Goal: Transaction & Acquisition: Book appointment/travel/reservation

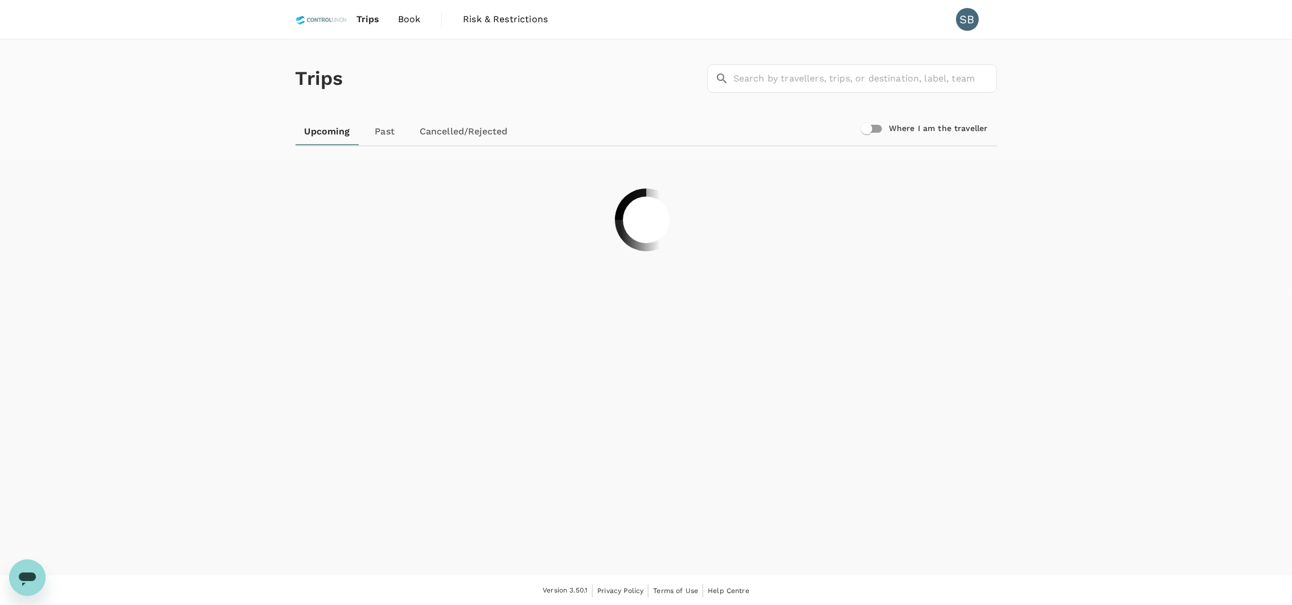
click at [415, 15] on span "Book" at bounding box center [409, 20] width 23 height 14
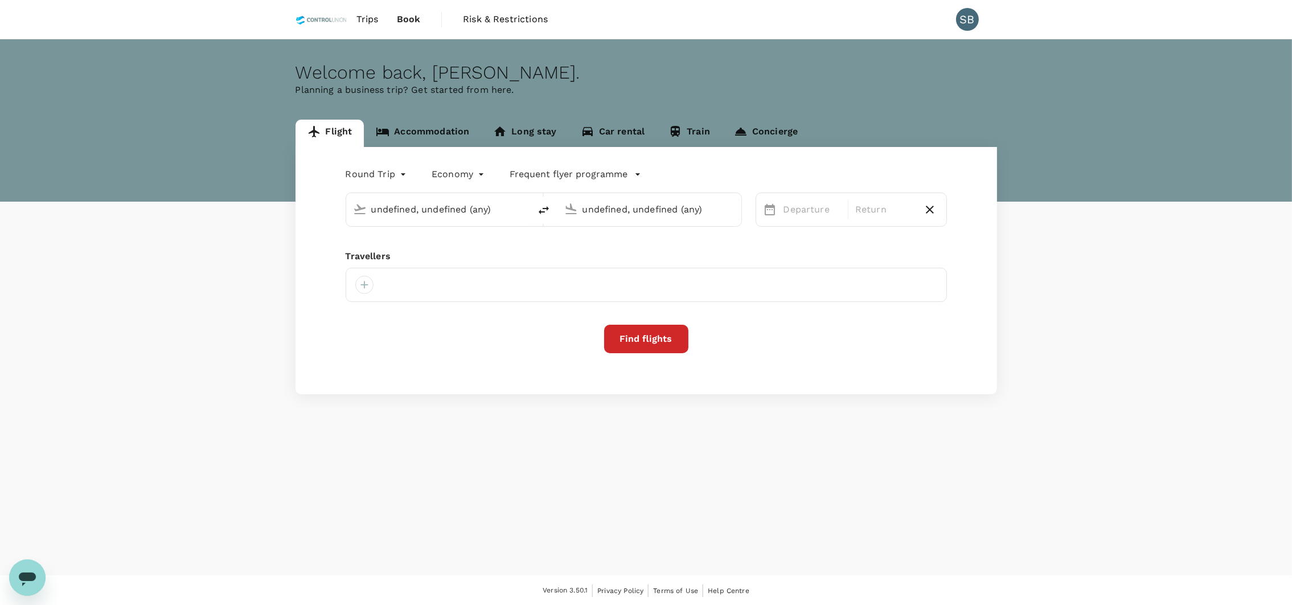
type input "Kuala Lumpur Intl ([GEOGRAPHIC_DATA])"
type input "[GEOGRAPHIC_DATA], [GEOGRAPHIC_DATA] (any)"
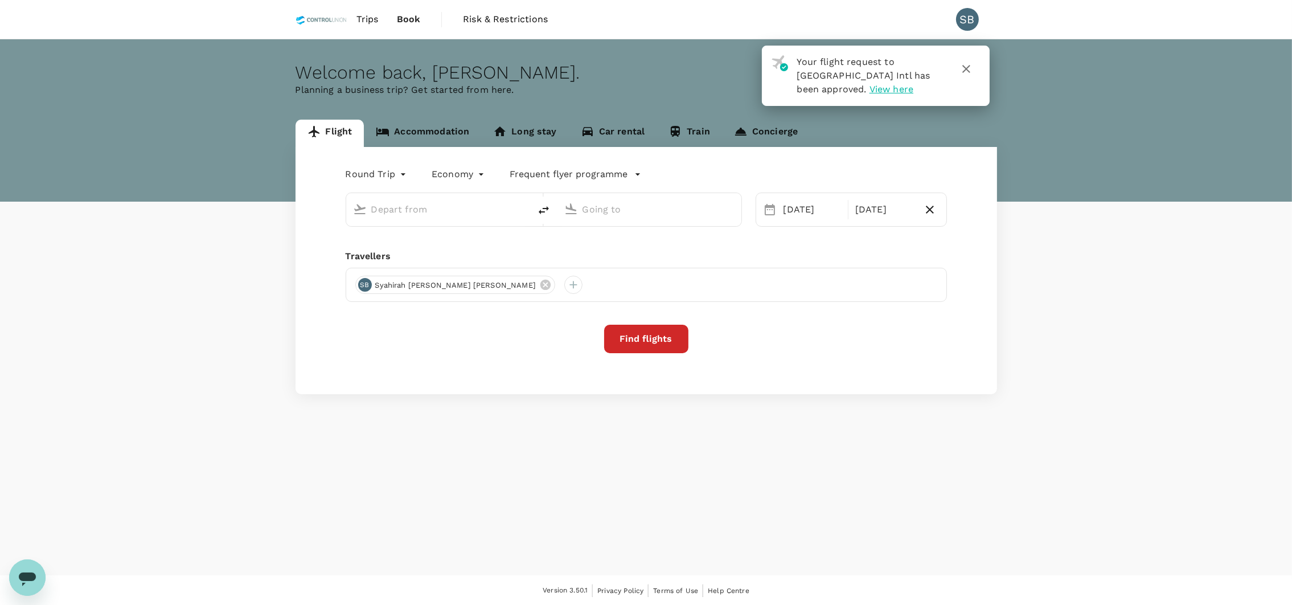
type input "Kuala Lumpur Intl ([GEOGRAPHIC_DATA])"
type input "[GEOGRAPHIC_DATA], [GEOGRAPHIC_DATA] (any)"
type input "Kuala Lumpur Intl ([GEOGRAPHIC_DATA])"
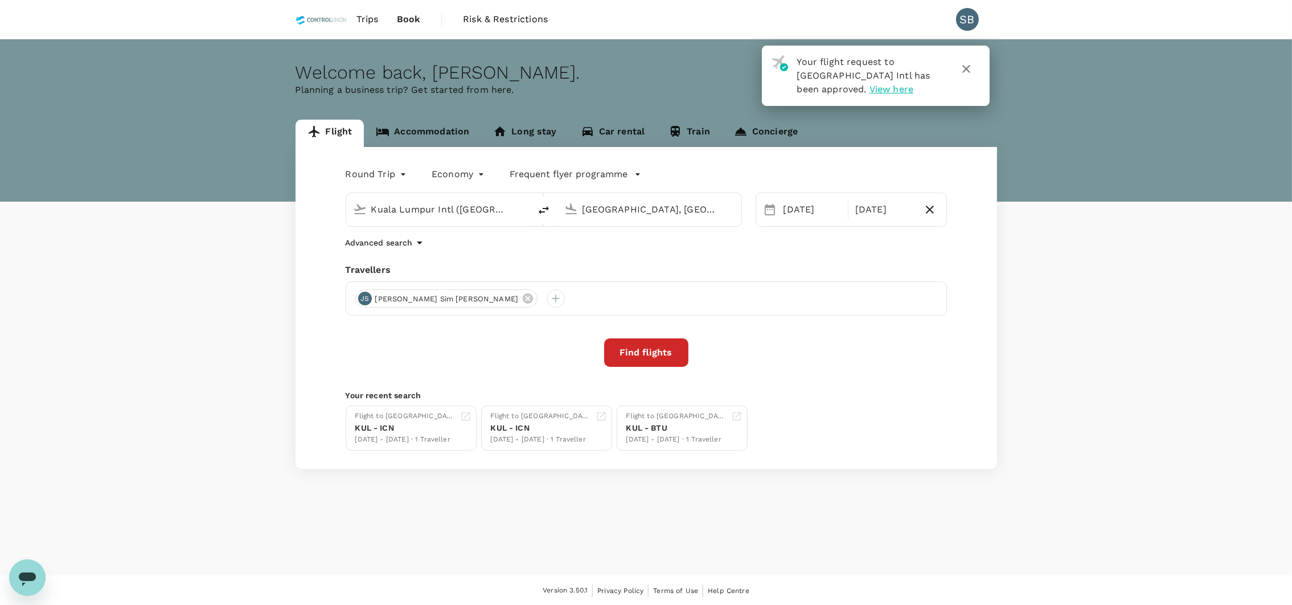
click at [626, 214] on input "[GEOGRAPHIC_DATA], [GEOGRAPHIC_DATA] (any)" at bounding box center [650, 209] width 135 height 18
click at [702, 206] on input "[GEOGRAPHIC_DATA], [GEOGRAPHIC_DATA] (any)" at bounding box center [650, 209] width 135 height 18
type input "[GEOGRAPHIC_DATA], [GEOGRAPHIC_DATA] (any)"
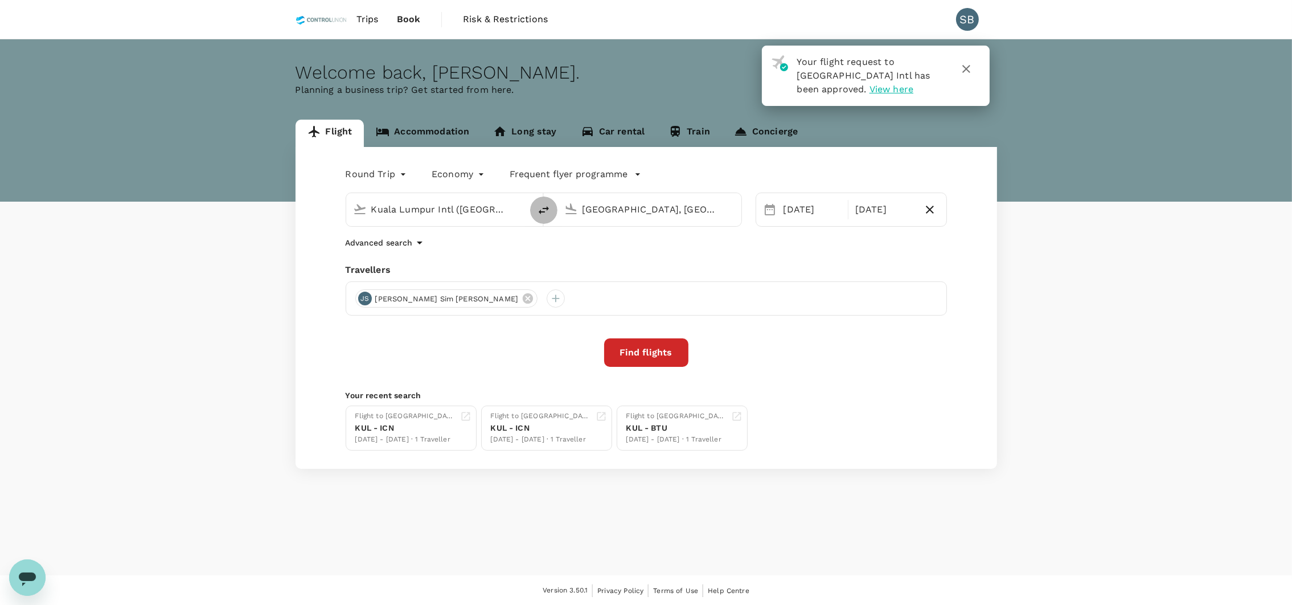
click at [548, 211] on icon "delete" at bounding box center [544, 210] width 14 height 14
type input "[GEOGRAPHIC_DATA], [GEOGRAPHIC_DATA] (any)"
type input "Kuala Lumpur Intl ([GEOGRAPHIC_DATA])"
click at [485, 216] on input "[GEOGRAPHIC_DATA], [GEOGRAPHIC_DATA] (any)" at bounding box center [438, 209] width 135 height 18
click at [482, 248] on p "Sandakan" at bounding box center [455, 253] width 200 height 11
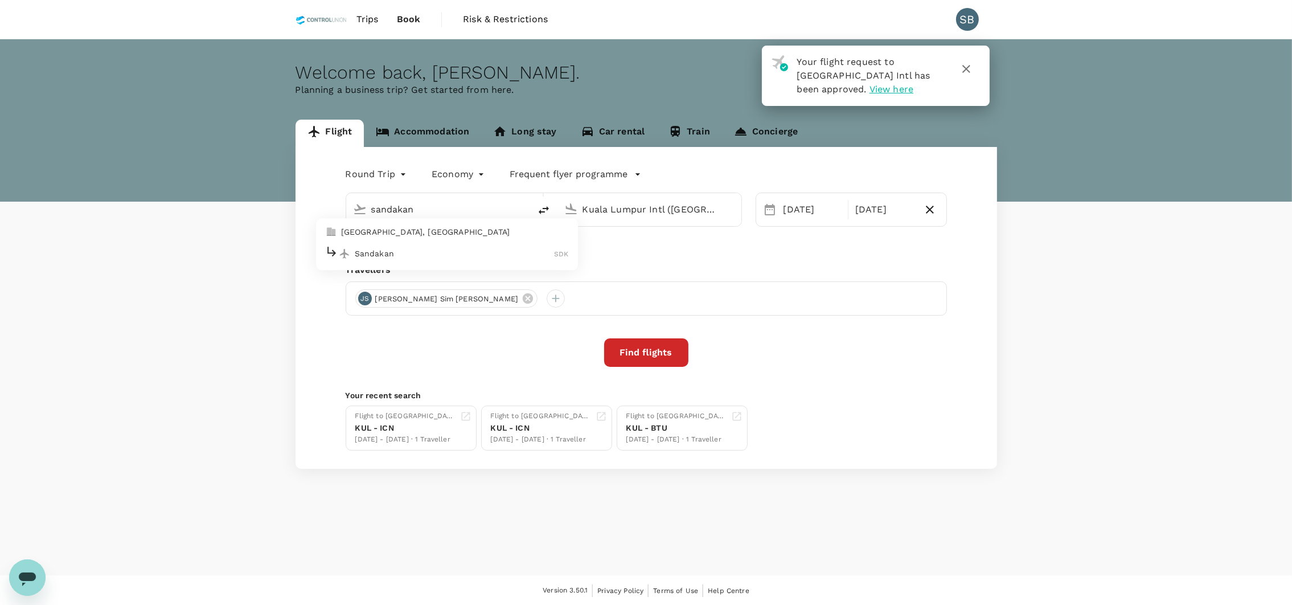
type input "Sandakan (SDK)"
click at [651, 206] on input "Kuala Lumpur Intl ([GEOGRAPHIC_DATA])" at bounding box center [650, 209] width 135 height 18
click at [645, 261] on div "Miri Intl MYY" at bounding box center [658, 254] width 244 height 18
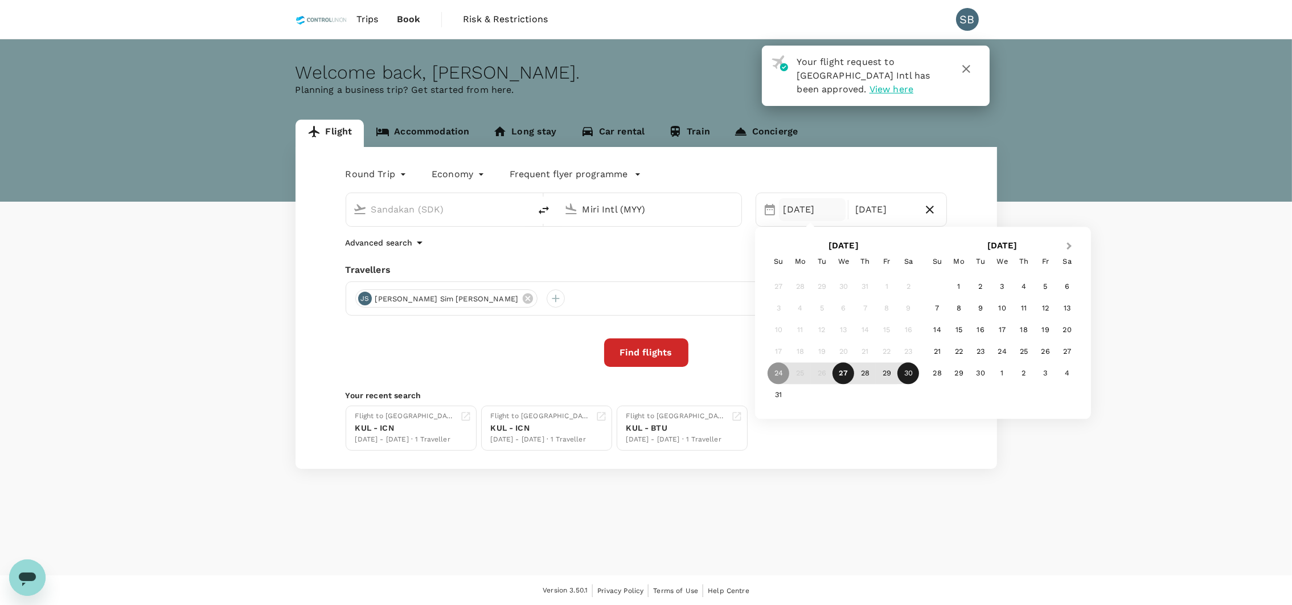
type input "Miri Intl (MYY)"
click at [1069, 247] on span "Next Month" at bounding box center [1069, 246] width 0 height 13
click at [985, 368] on div "28" at bounding box center [981, 374] width 22 height 22
click at [821, 426] on div "Flight to [GEOGRAPHIC_DATA] - ICN [DATE] - [DATE] · 1 Traveller Flight to [GEOG…" at bounding box center [644, 426] width 606 height 50
click at [929, 210] on icon "button" at bounding box center [930, 210] width 8 height 8
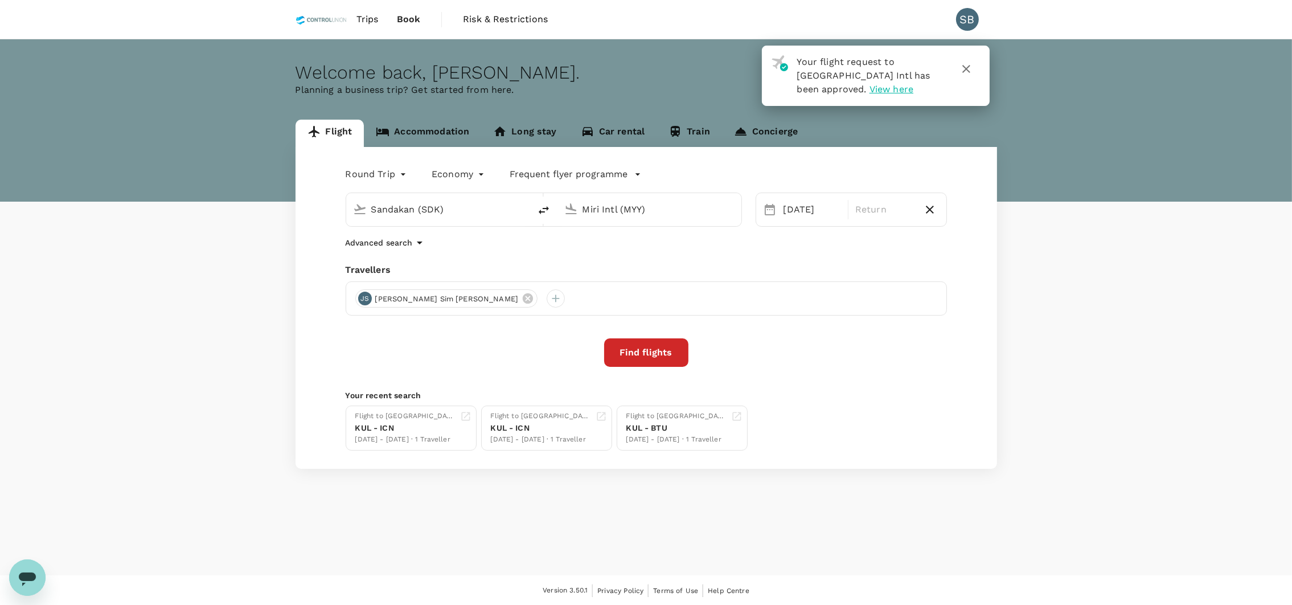
type input "oneway"
click at [654, 350] on button "Find flights" at bounding box center [646, 352] width 84 height 28
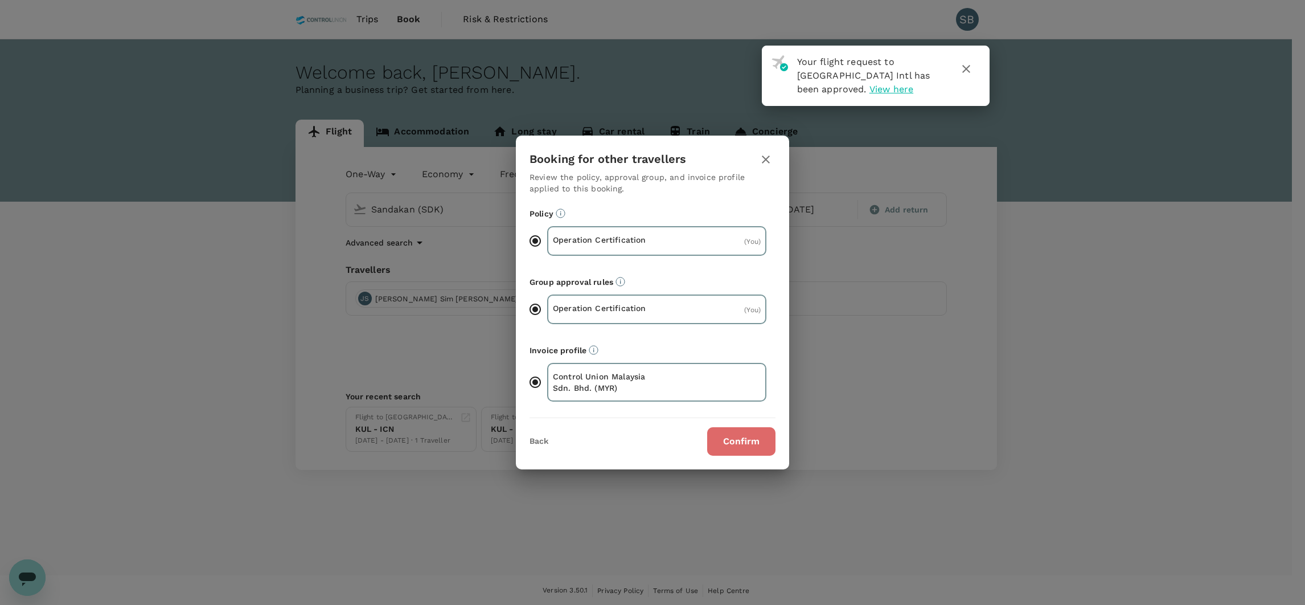
click at [733, 439] on button "Confirm" at bounding box center [741, 441] width 68 height 28
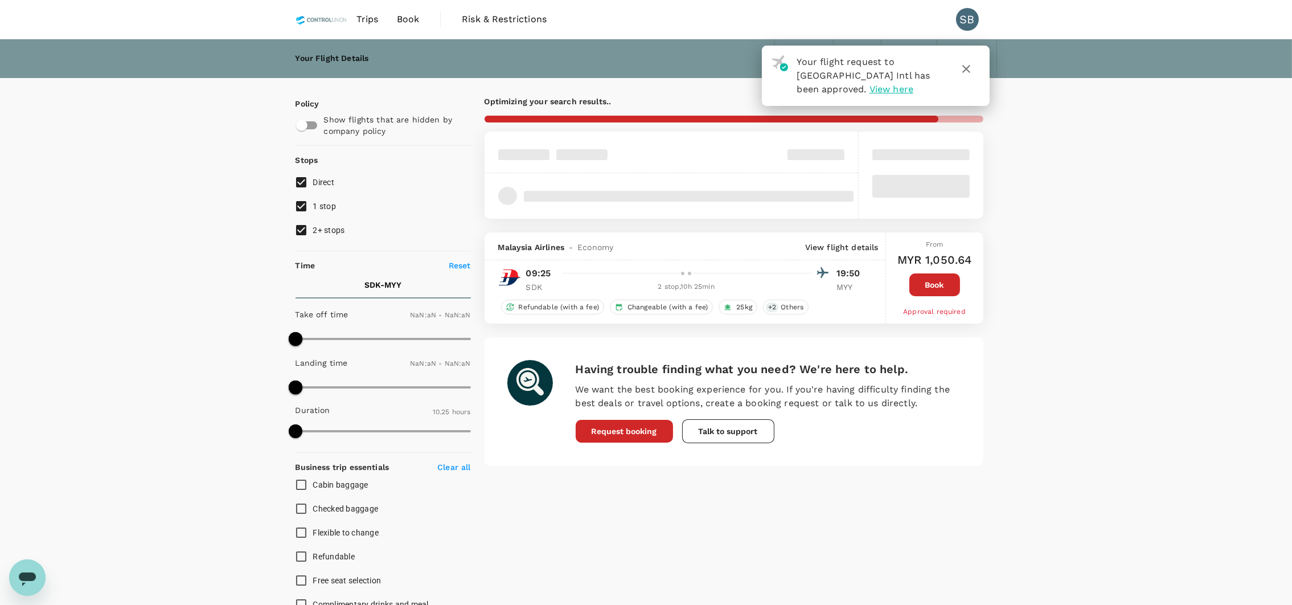
type input "MYR"
type input "1440"
click at [969, 72] on icon "button" at bounding box center [966, 69] width 8 height 8
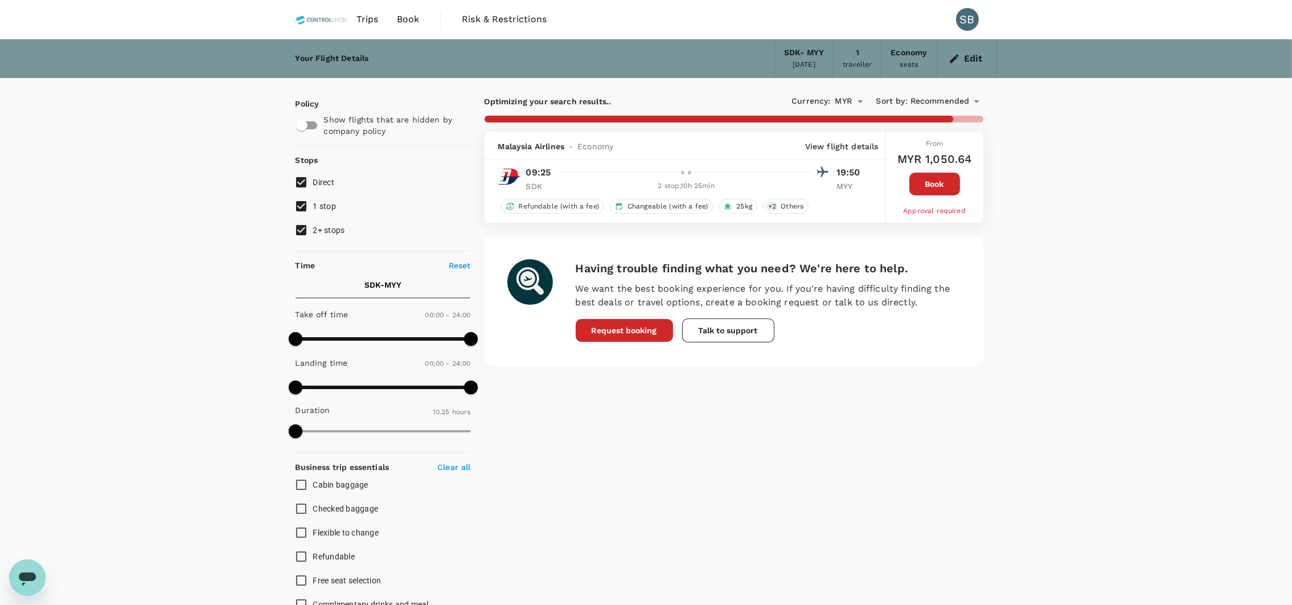
click at [843, 149] on p "View flight details" at bounding box center [841, 146] width 73 height 11
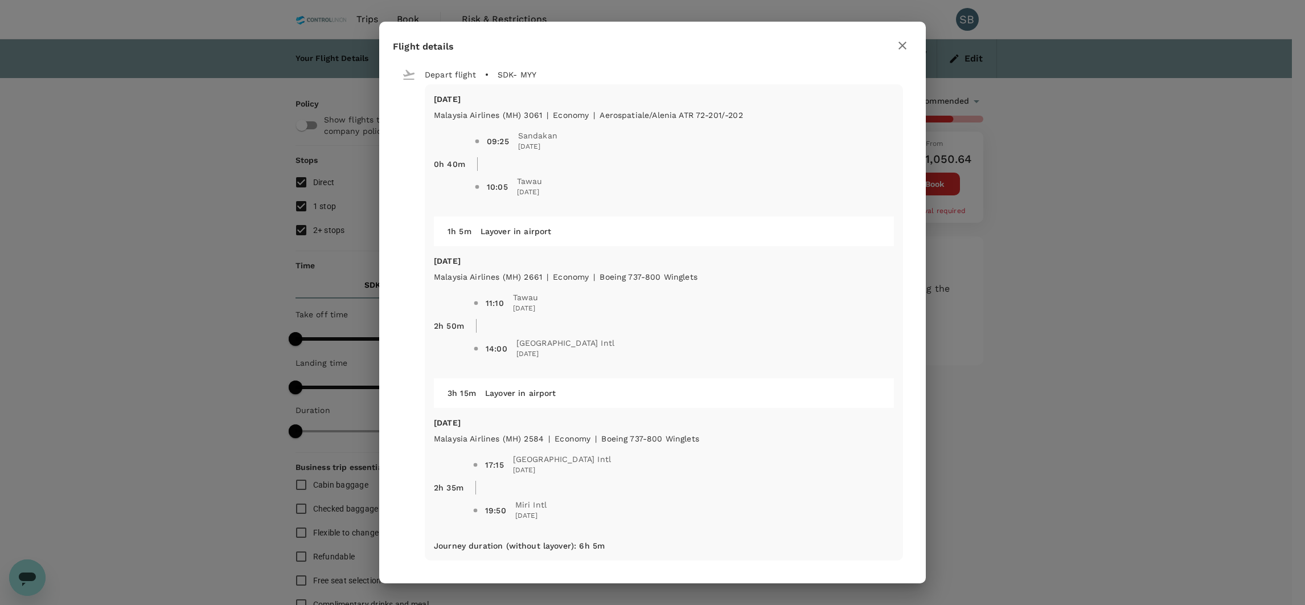
checkbox input "false"
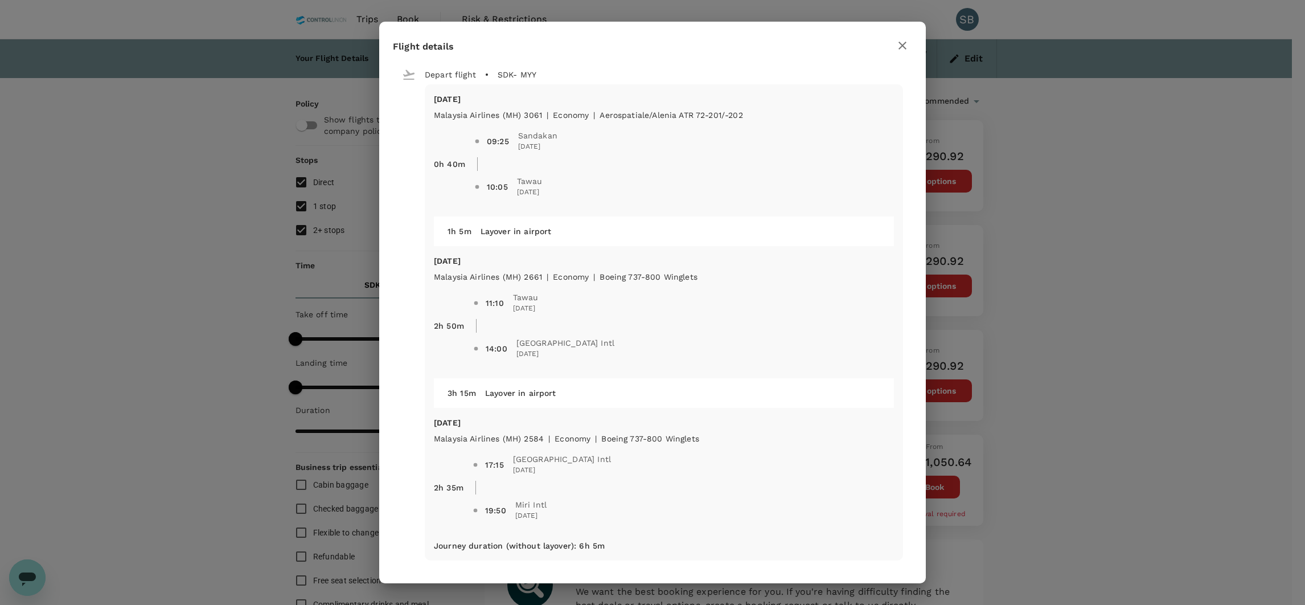
click at [1171, 309] on div "Flight details Depart flight SDK - MYY [DATE] Malaysia Airlines (MH) 3061 | eco…" at bounding box center [652, 302] width 1305 height 605
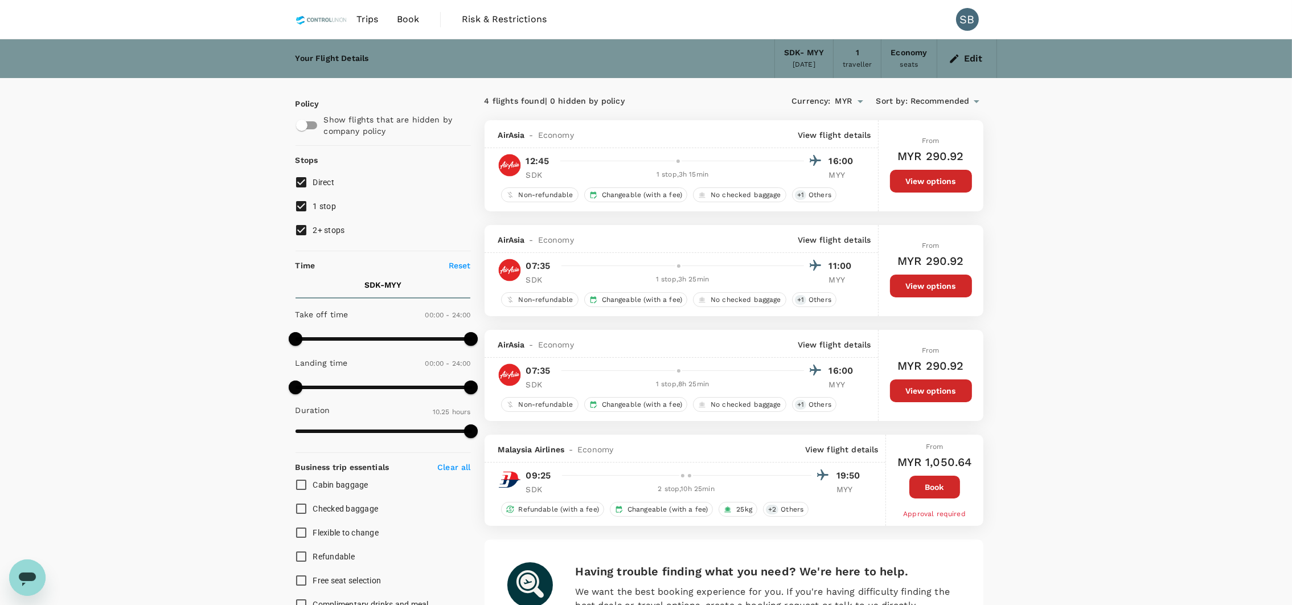
click at [860, 233] on div "AirAsia - Economy View flight details" at bounding box center [682, 239] width 394 height 28
click at [821, 238] on p "View flight details" at bounding box center [834, 239] width 73 height 11
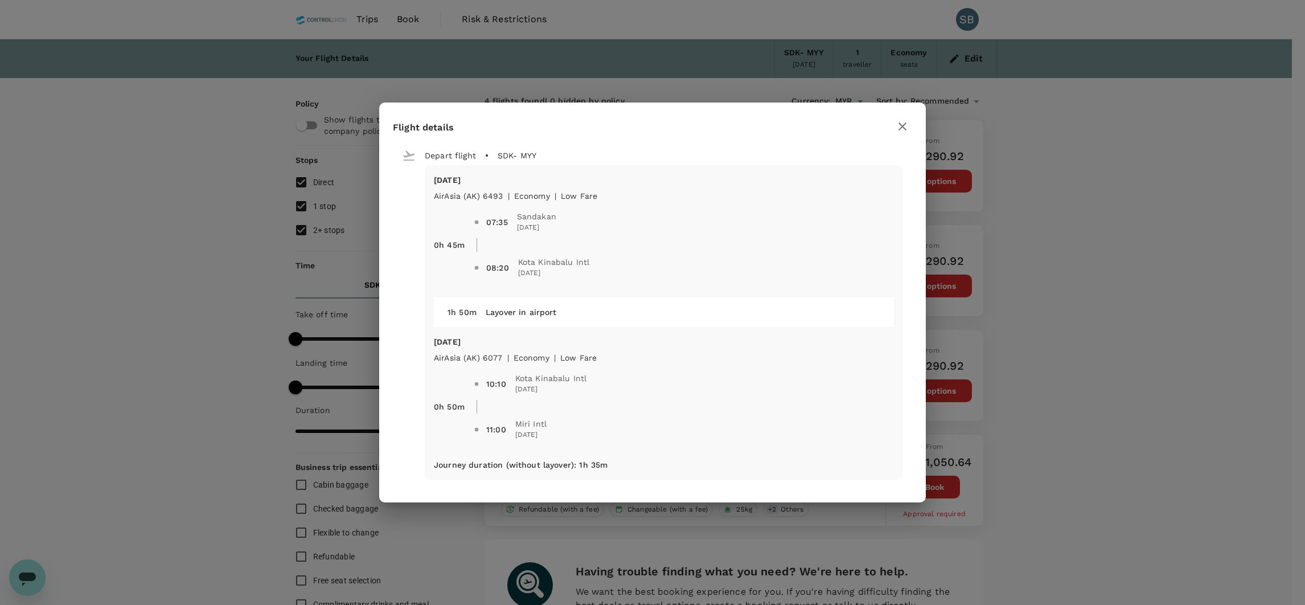
click at [1108, 286] on div "Flight details Depart flight SDK - MYY [DATE] AirAsia ([GEOGRAPHIC_DATA]) 6493 …" at bounding box center [652, 302] width 1305 height 605
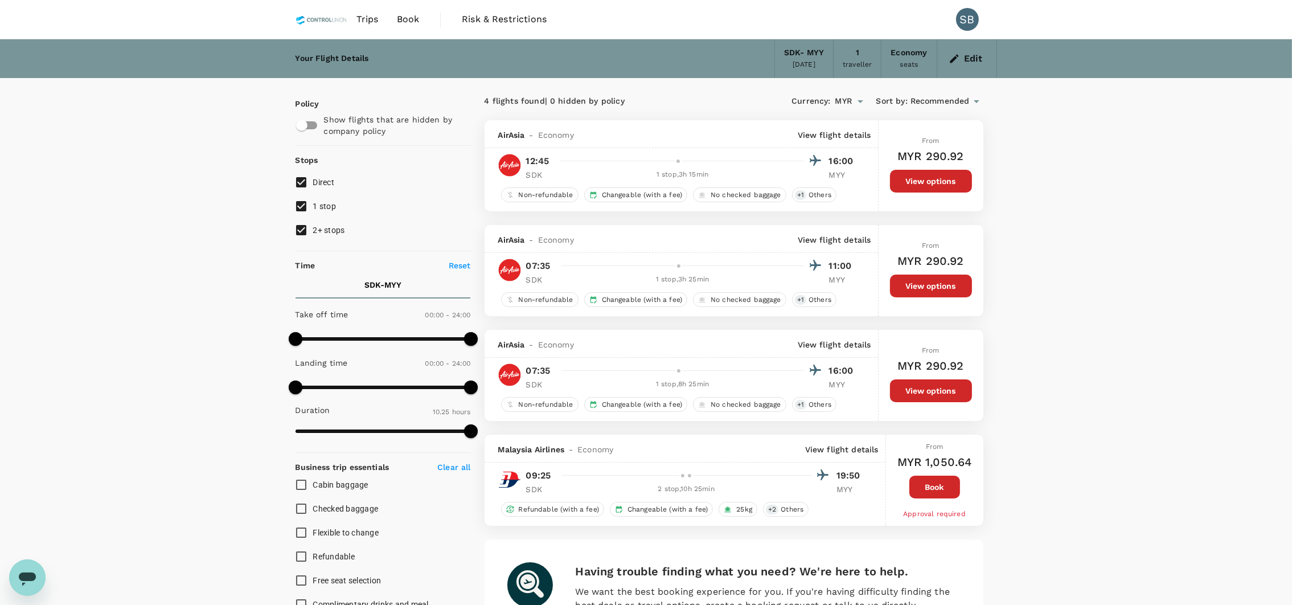
click at [818, 341] on p "View flight details" at bounding box center [834, 344] width 73 height 11
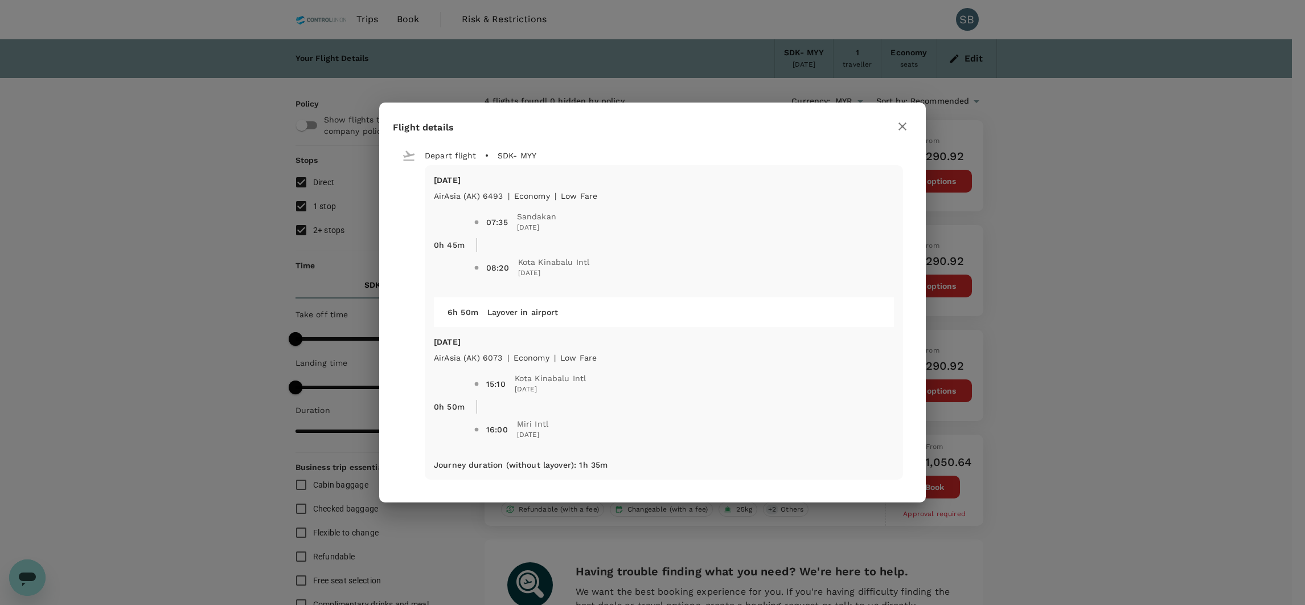
click at [1088, 332] on div "Flight details Depart flight SDK - MYY [DATE] AirAsia ([GEOGRAPHIC_DATA]) 6493 …" at bounding box center [652, 302] width 1305 height 605
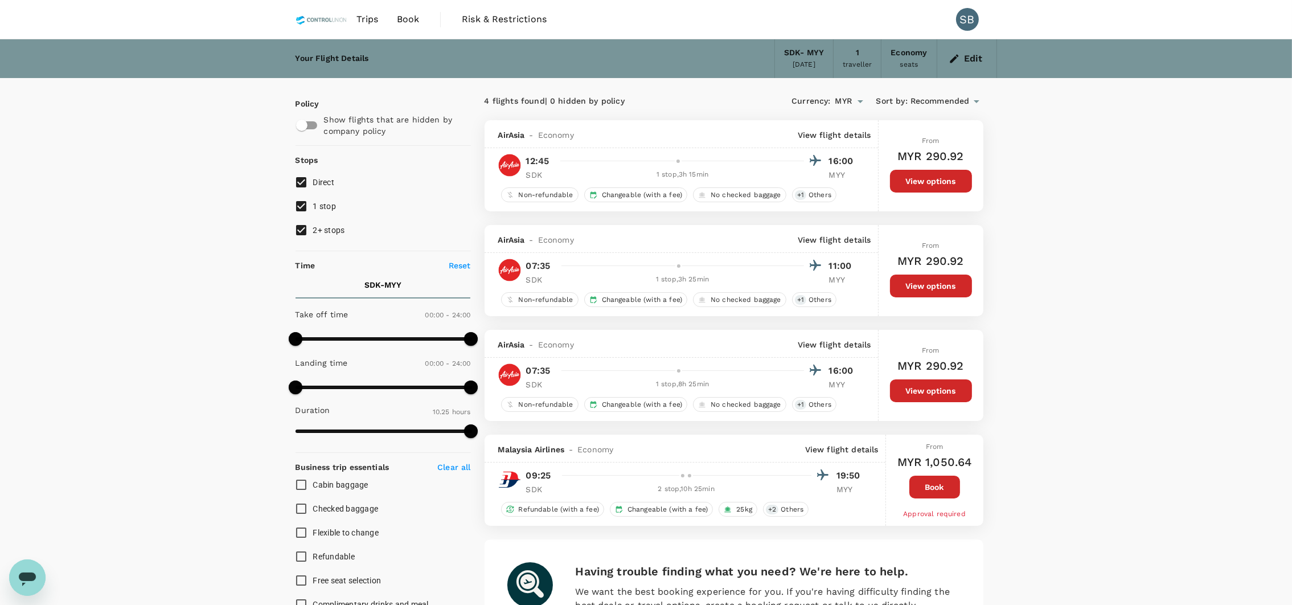
click at [1137, 232] on div "Your Flight Details SDK - MYY [DATE] 1 traveller Economy seats Edit Policy Show…" at bounding box center [646, 438] width 1292 height 798
